Goal: Navigation & Orientation: Find specific page/section

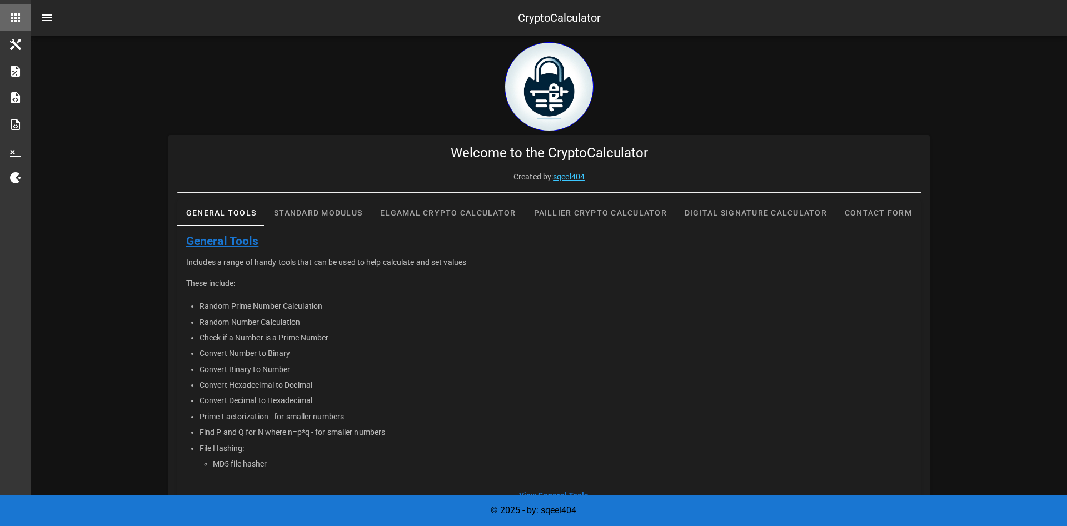
scroll to position [31, 0]
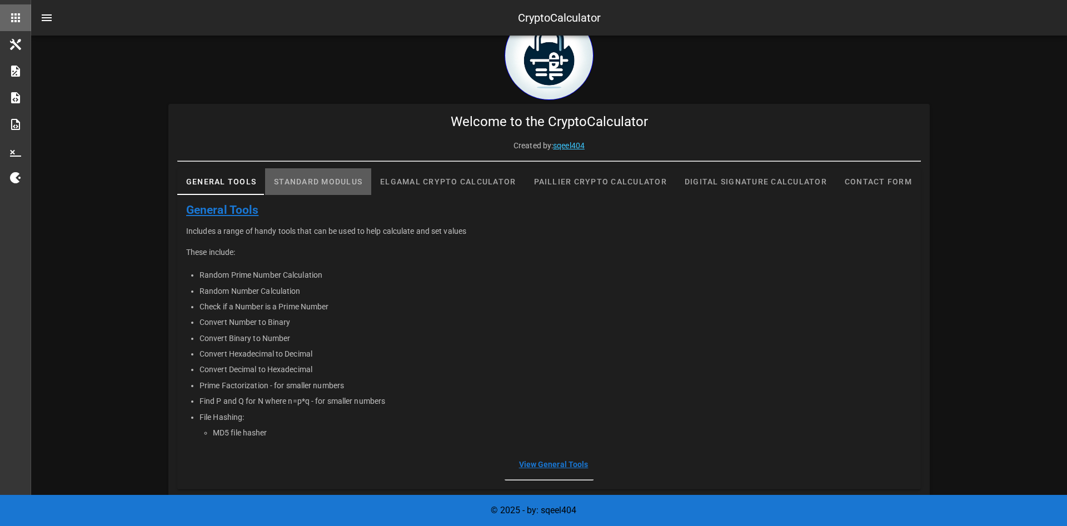
click at [316, 179] on div "Standard Modulus" at bounding box center [318, 181] width 106 height 27
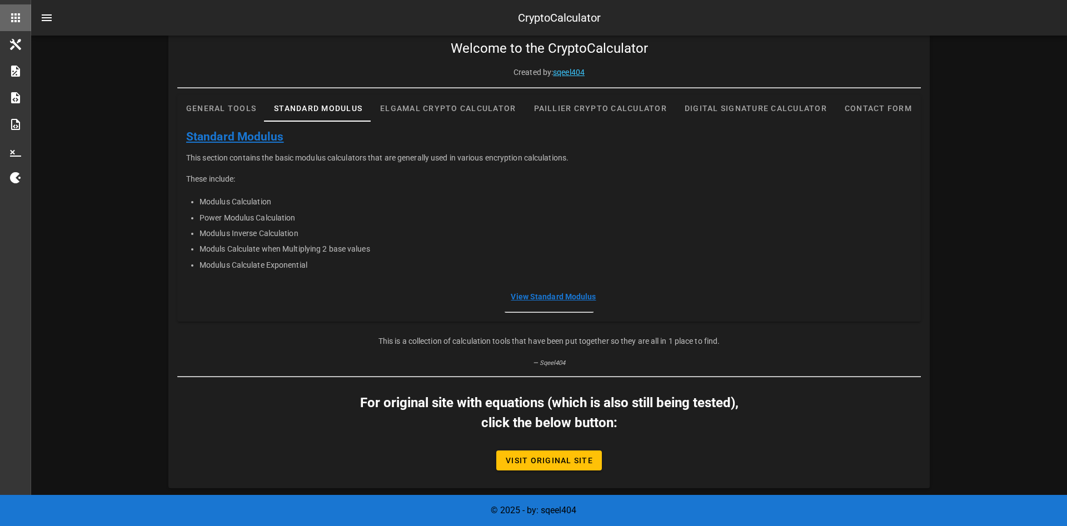
scroll to position [0, 0]
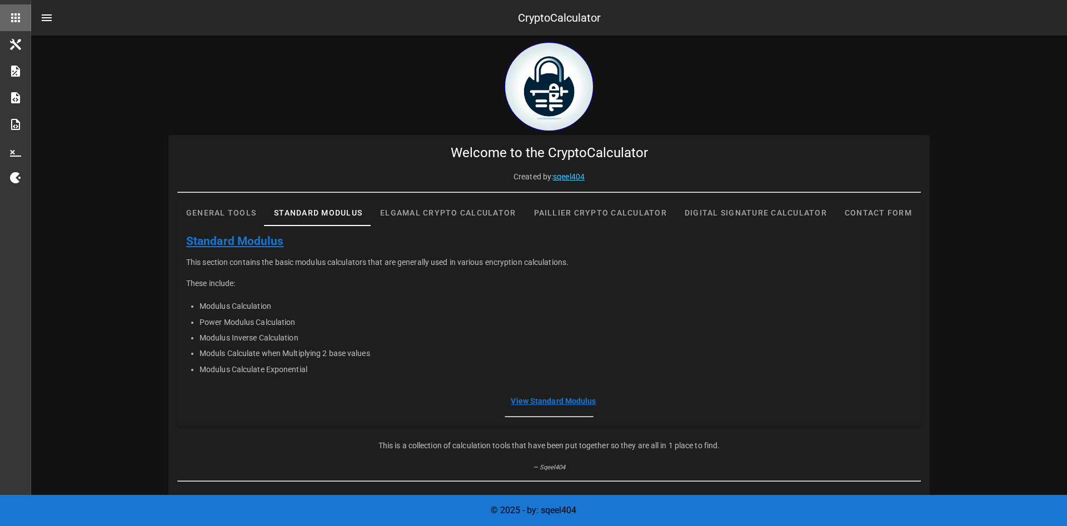
click at [600, 199] on div "General Tools Standard Modulus Elgamal Crypto Calculator Paillier Crypto Calcul…" at bounding box center [548, 309] width 743 height 234
click at [617, 212] on div "Paillier Crypto Calculator" at bounding box center [600, 212] width 151 height 27
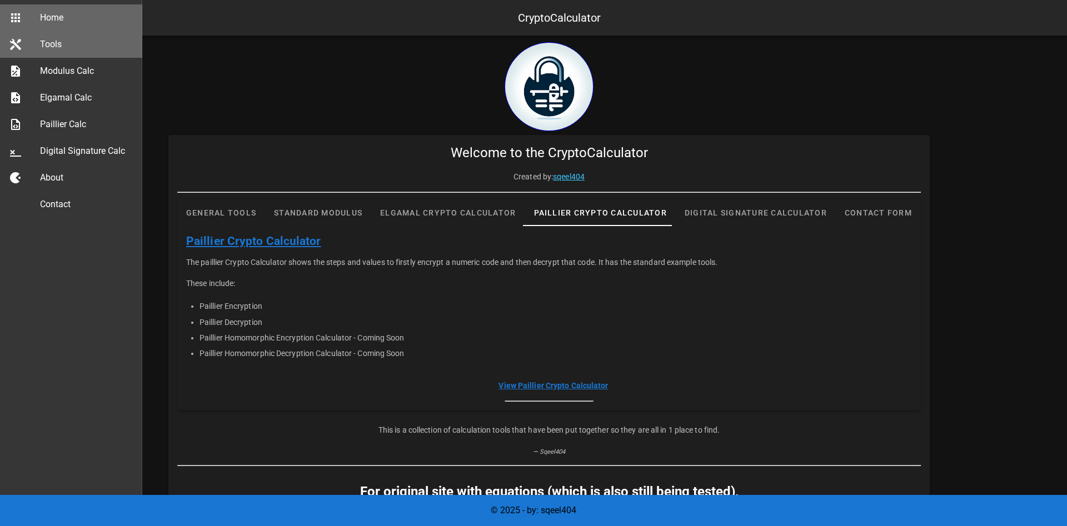
click at [53, 46] on div "Tools" at bounding box center [86, 44] width 93 height 11
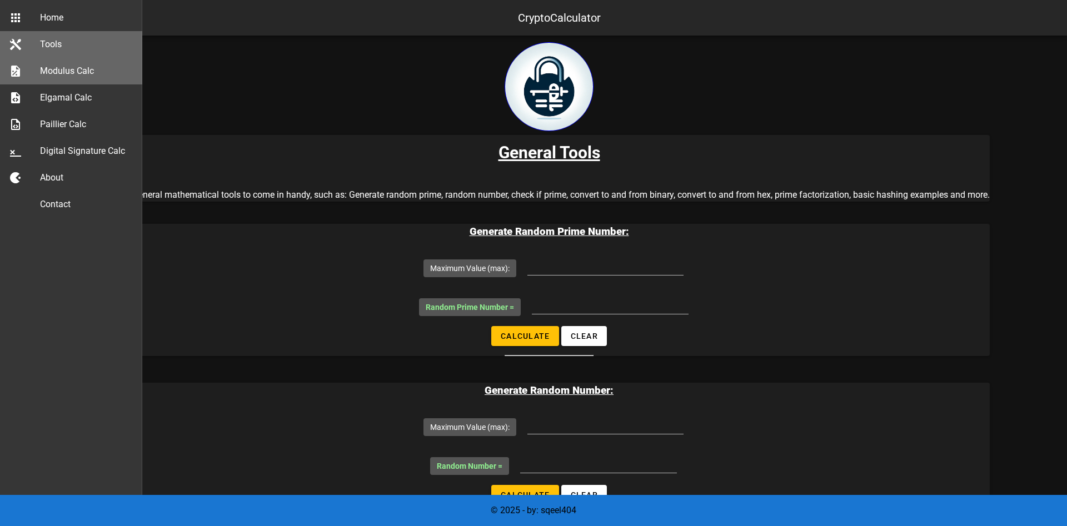
click at [88, 73] on div "Modulus Calc" at bounding box center [86, 71] width 93 height 11
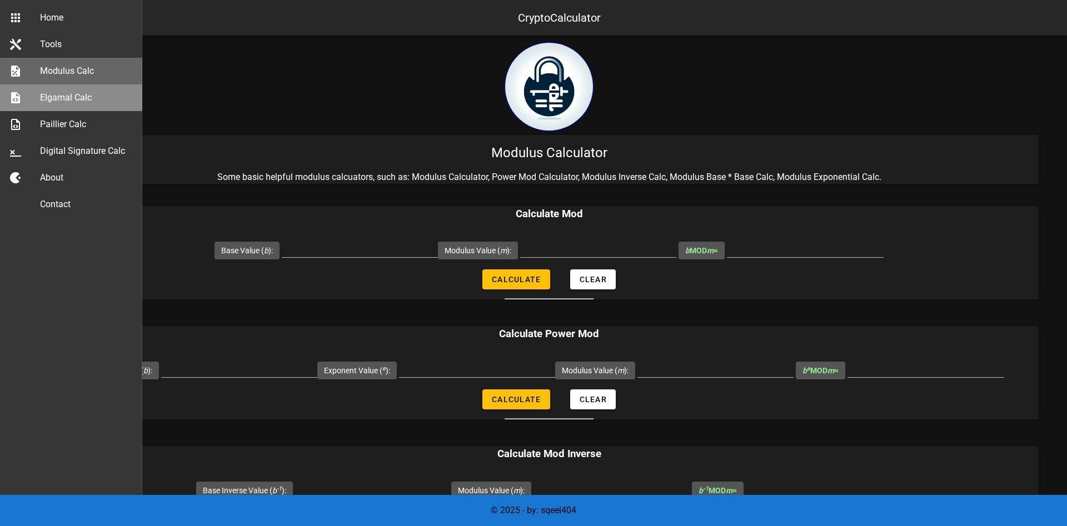
click at [88, 100] on div "Elgamal Calc" at bounding box center [86, 97] width 93 height 11
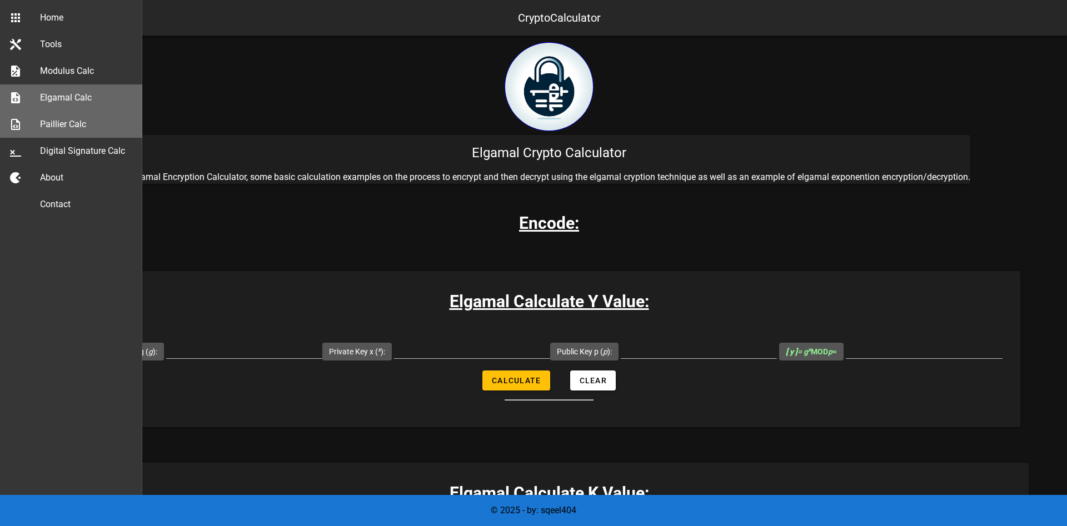
click at [77, 131] on div "Paillier Calc" at bounding box center [86, 124] width 93 height 24
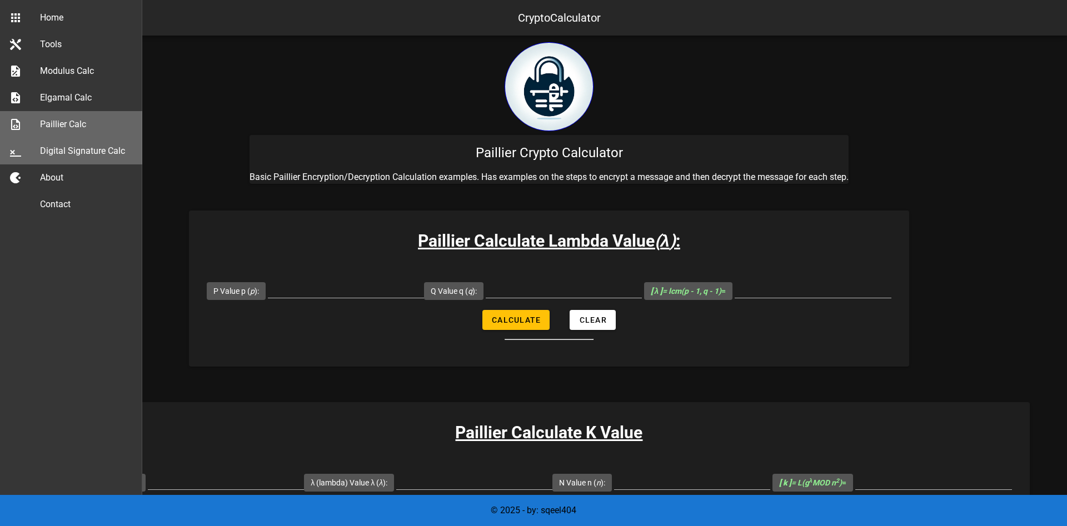
click at [82, 154] on div "Digital Signature Calc" at bounding box center [86, 151] width 93 height 11
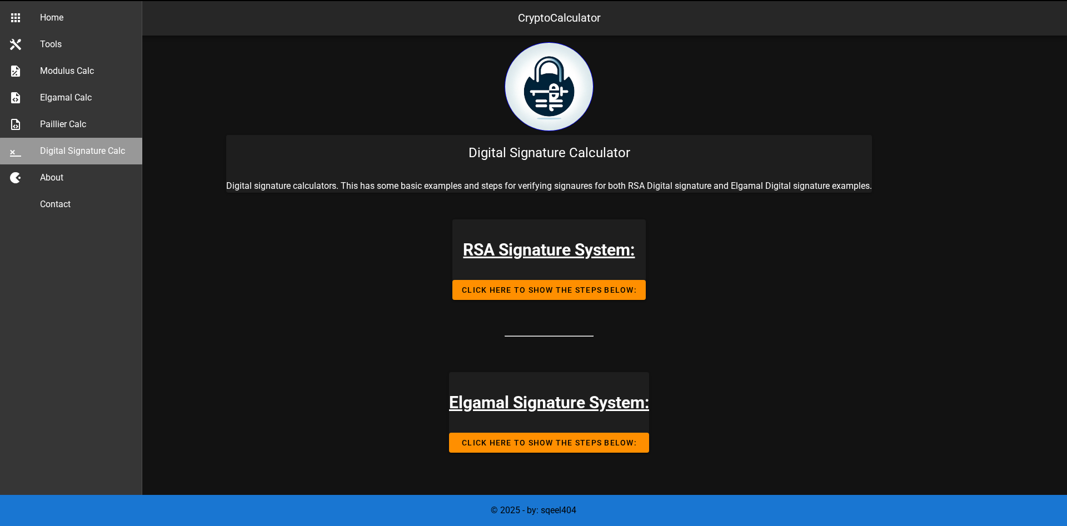
click at [116, 156] on div "Digital Signature Calc" at bounding box center [86, 151] width 93 height 11
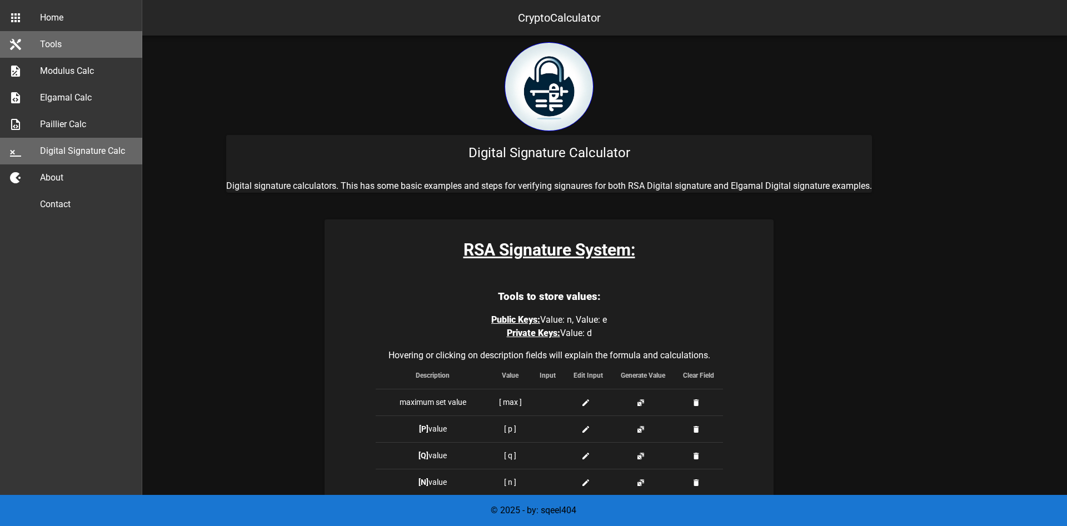
click at [39, 36] on link "Tools" at bounding box center [71, 44] width 142 height 27
